Goal: Check status: Check status

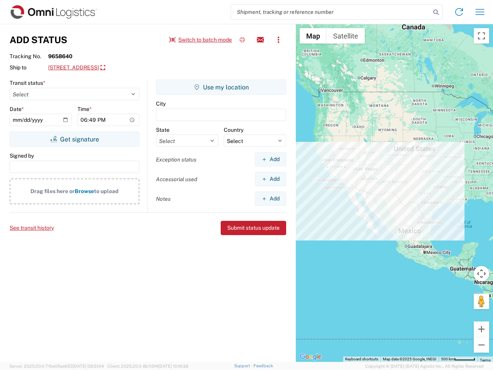
click at [331, 12] on input "search" at bounding box center [330, 12] width 199 height 15
click at [436, 12] on icon at bounding box center [435, 12] width 11 height 11
click at [459, 12] on icon at bounding box center [459, 12] width 12 height 12
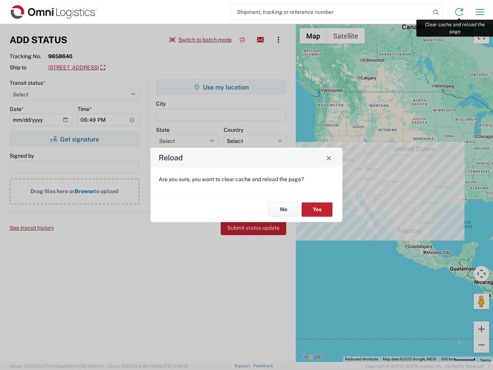
click at [480, 12] on div "Reload Are you sure, you want to clear cache and reload the page? No Yes" at bounding box center [246, 185] width 493 height 370
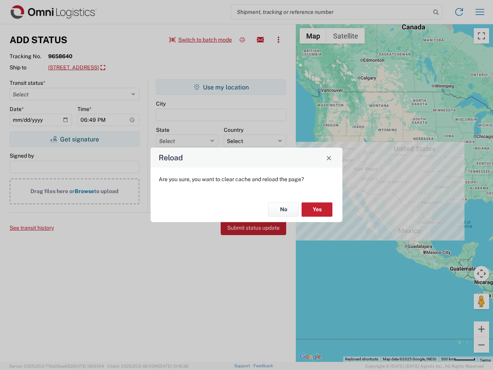
click at [201, 40] on div "Reload Are you sure, you want to clear cache and reload the page? No Yes" at bounding box center [246, 185] width 493 height 370
click at [242, 40] on div "Reload Are you sure, you want to clear cache and reload the page? No Yes" at bounding box center [246, 185] width 493 height 370
click at [260, 40] on div "Reload Are you sure, you want to clear cache and reload the page? No Yes" at bounding box center [246, 185] width 493 height 370
click at [278, 40] on div "Reload Are you sure, you want to clear cache and reload the page? No Yes" at bounding box center [246, 185] width 493 height 370
click at [110, 68] on div "Reload Are you sure, you want to clear cache and reload the page? No Yes" at bounding box center [246, 185] width 493 height 370
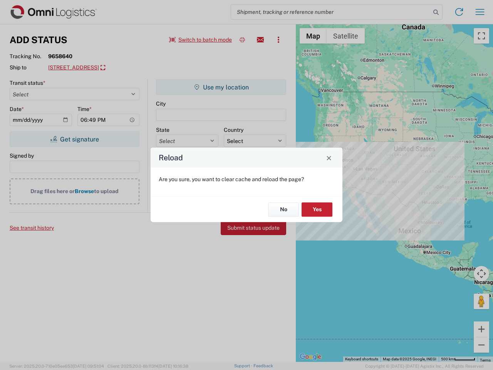
click at [74, 139] on div "Reload Are you sure, you want to clear cache and reload the page? No Yes" at bounding box center [246, 185] width 493 height 370
